Goal: Book appointment/travel/reservation

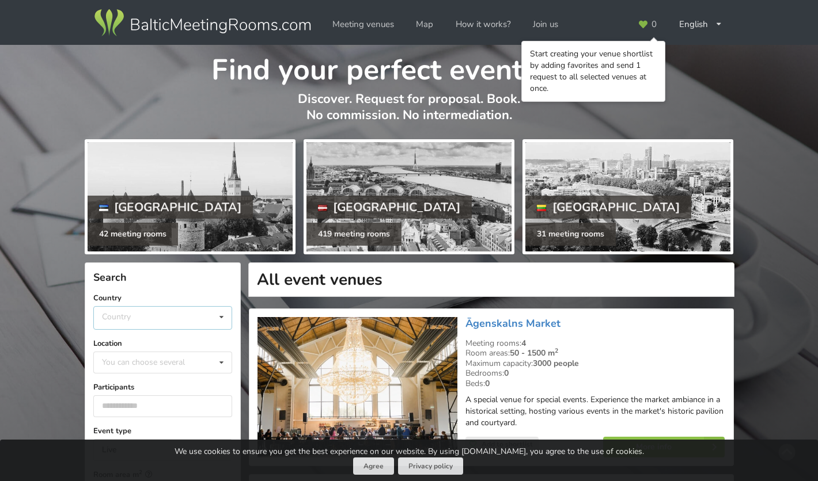
click at [147, 321] on div "Country [GEOGRAPHIC_DATA] [GEOGRAPHIC_DATA] [GEOGRAPHIC_DATA]" at bounding box center [162, 318] width 139 height 24
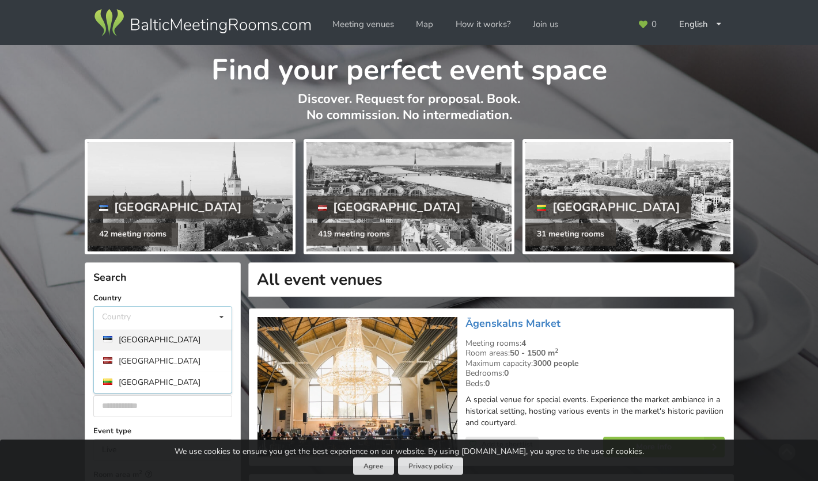
click at [140, 339] on div "[GEOGRAPHIC_DATA]" at bounding box center [163, 339] width 138 height 21
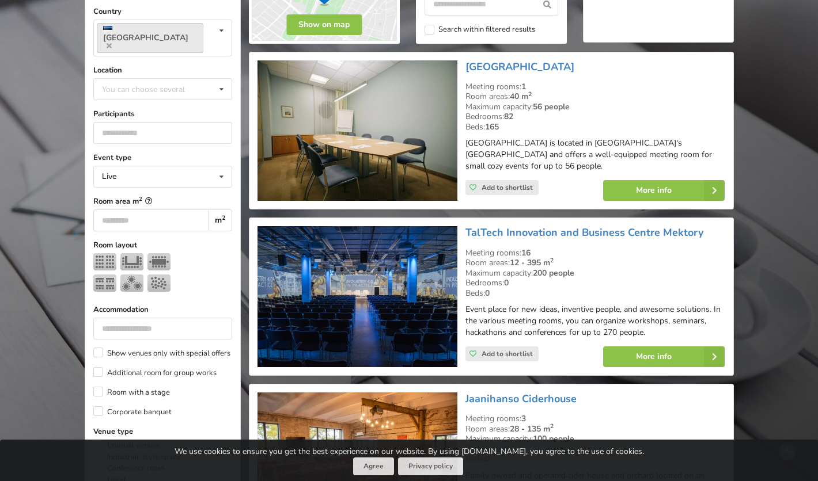
scroll to position [107, 0]
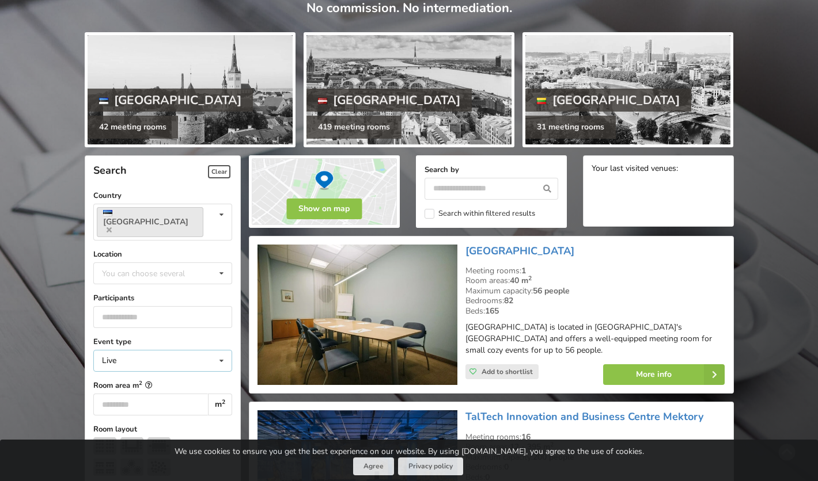
click at [219, 351] on icon at bounding box center [221, 361] width 17 height 21
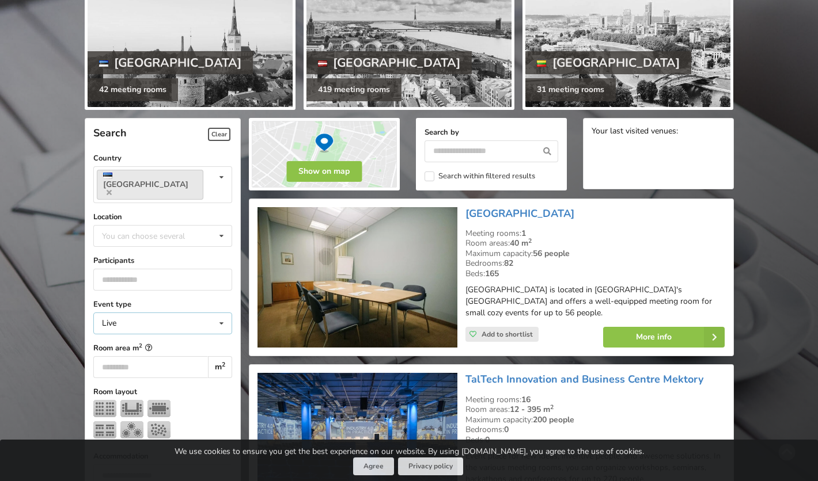
scroll to position [0, 0]
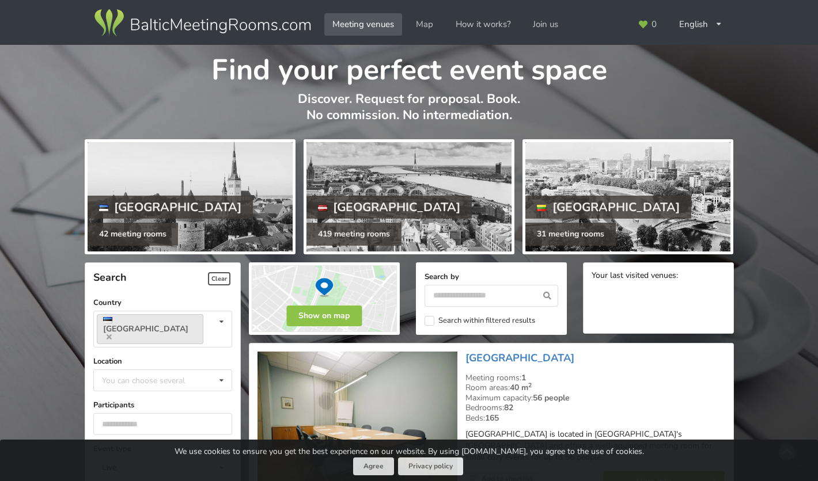
click at [203, 31] on img at bounding box center [202, 23] width 221 height 32
